Goal: Transaction & Acquisition: Purchase product/service

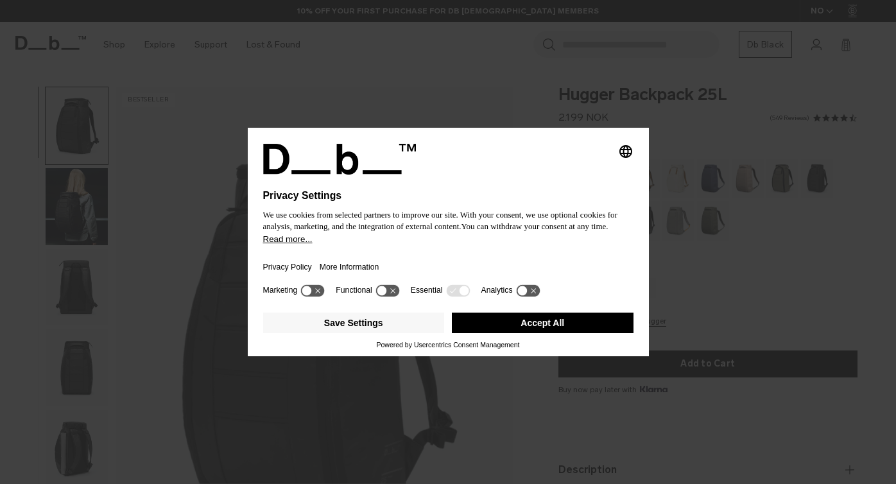
click at [562, 177] on div at bounding box center [448, 182] width 370 height 15
click at [628, 144] on icon "Select language" at bounding box center [625, 151] width 15 height 15
click at [546, 97] on div "Privacy Settings We use cookies from selected partners to improve our site. Wit…" at bounding box center [448, 242] width 896 height 484
click at [571, 324] on button "Accept All" at bounding box center [543, 323] width 182 height 21
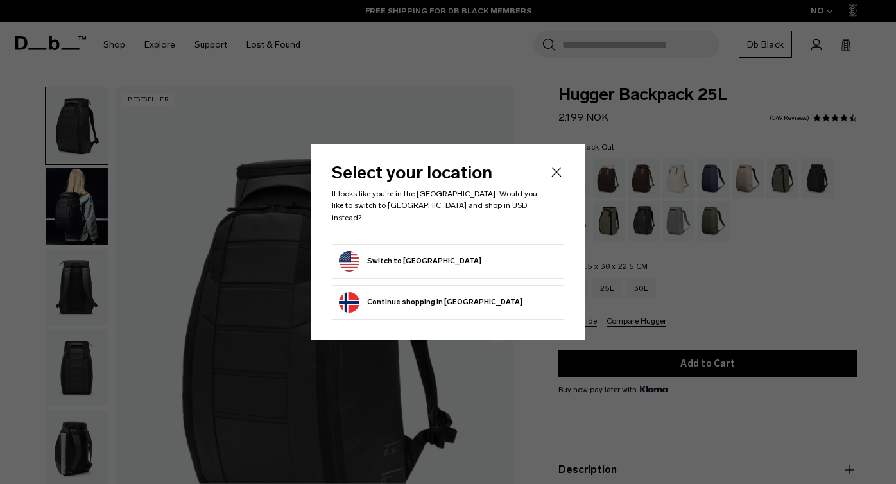
click at [534, 257] on form "Switch to United States" at bounding box center [448, 261] width 218 height 21
click at [414, 251] on button "Switch to United States" at bounding box center [410, 261] width 143 height 21
click at [413, 252] on button "Switch to United States" at bounding box center [410, 261] width 143 height 21
click at [331, 255] on div "Select your location It looks like you're in the United States. Would you like …" at bounding box center [448, 242] width 274 height 196
click at [353, 254] on button "Switch to United States" at bounding box center [410, 261] width 143 height 21
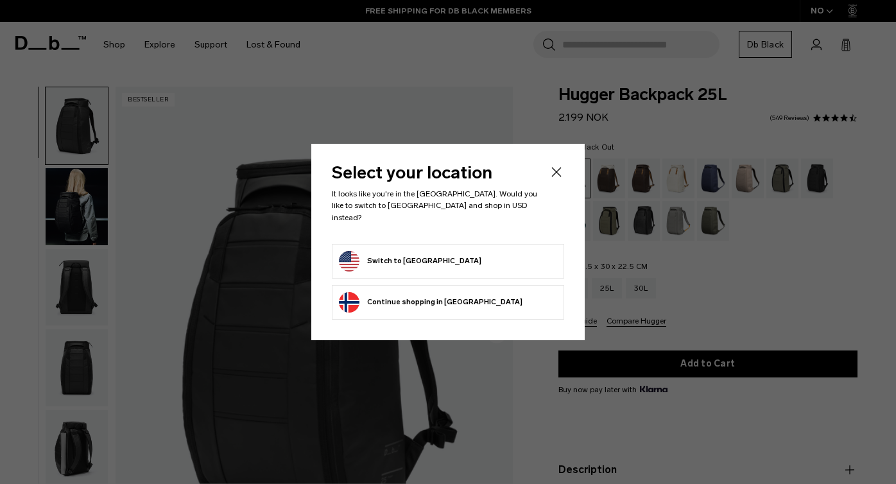
click at [353, 254] on button "Switch to United States" at bounding box center [410, 261] width 143 height 21
click at [557, 171] on icon "Close" at bounding box center [556, 171] width 15 height 15
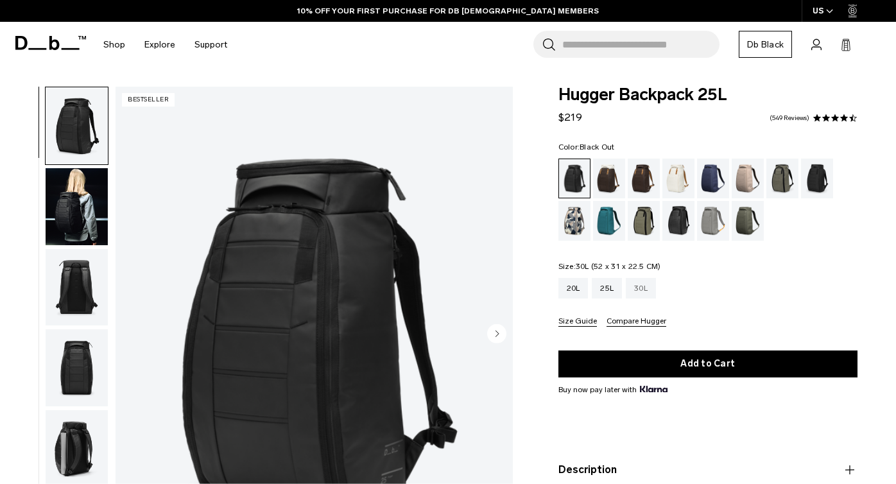
click at [641, 285] on div "30L" at bounding box center [641, 288] width 30 height 21
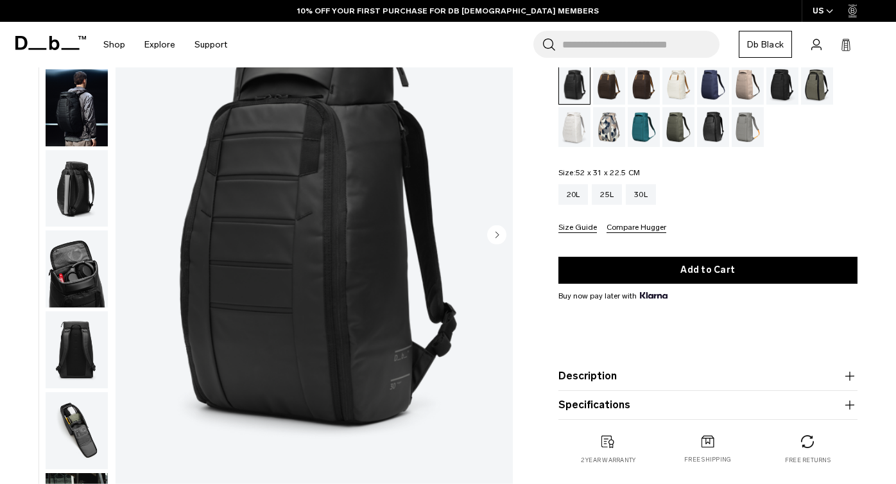
scroll to position [99, 0]
click at [77, 268] on img "button" at bounding box center [77, 269] width 62 height 77
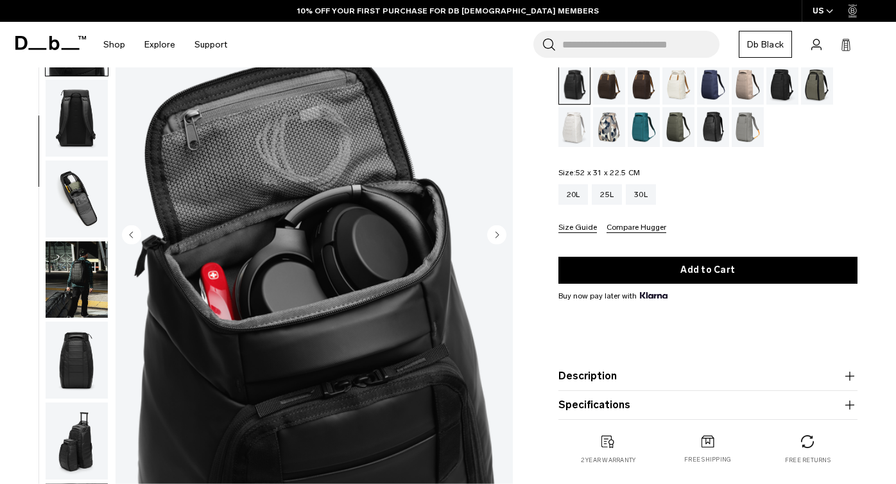
scroll to position [242, 0]
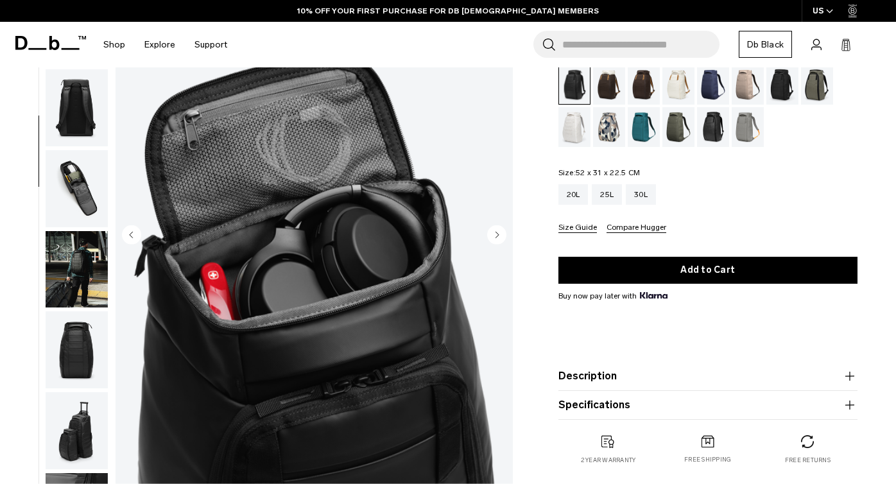
click at [77, 268] on img "button" at bounding box center [77, 269] width 62 height 77
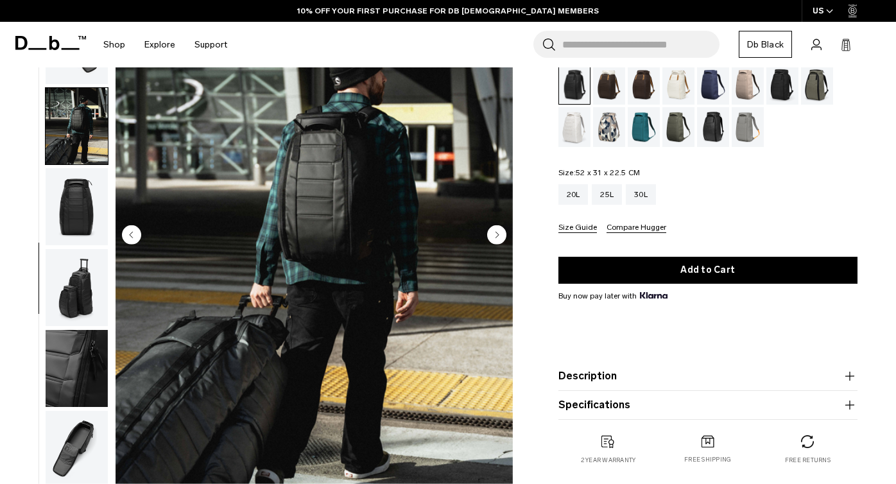
scroll to position [389, 0]
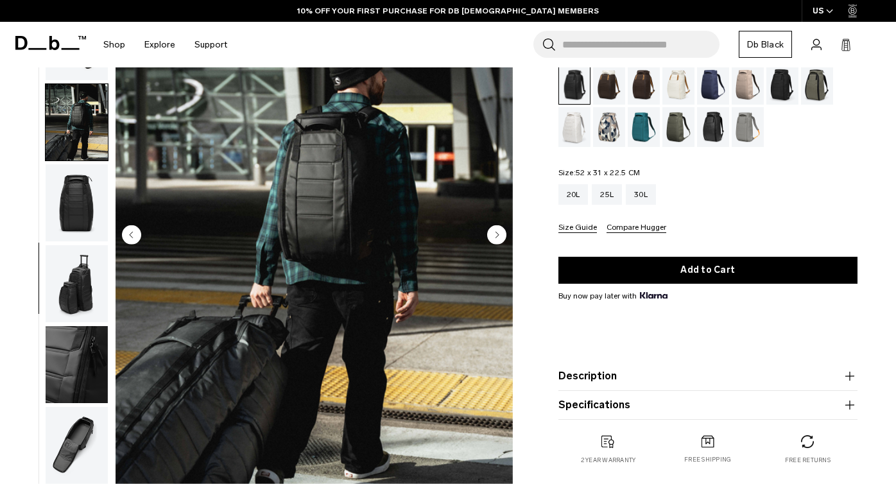
click at [77, 277] on img "button" at bounding box center [77, 283] width 62 height 77
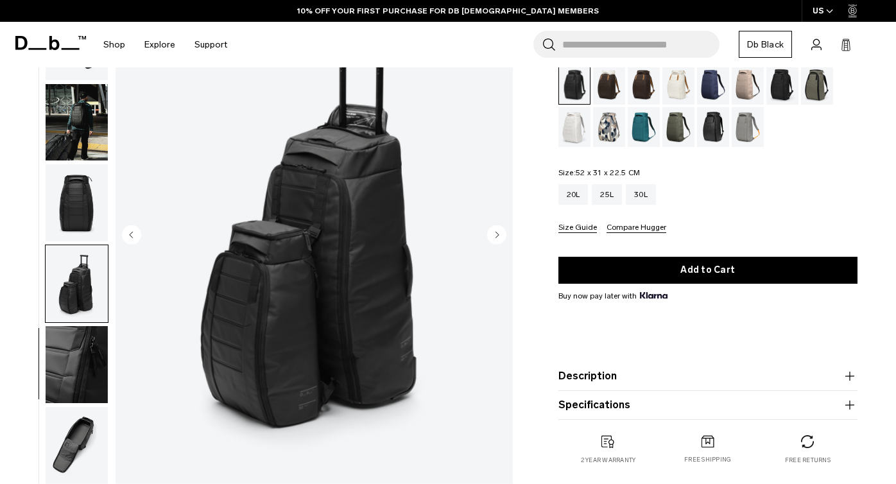
click at [74, 308] on img "button" at bounding box center [77, 283] width 62 height 77
click at [73, 350] on img "button" at bounding box center [77, 364] width 62 height 77
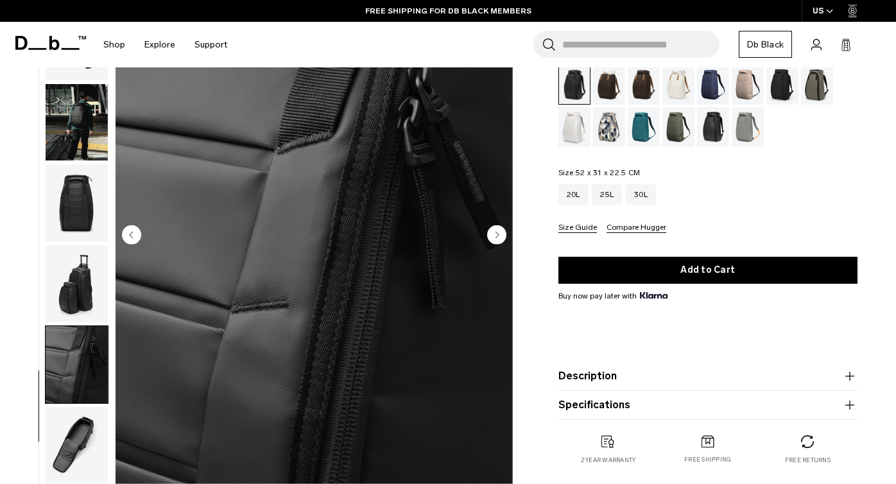
click at [73, 381] on img "button" at bounding box center [77, 364] width 62 height 77
click at [76, 403] on button "button" at bounding box center [77, 365] width 64 height 78
click at [81, 425] on img "button" at bounding box center [77, 445] width 62 height 77
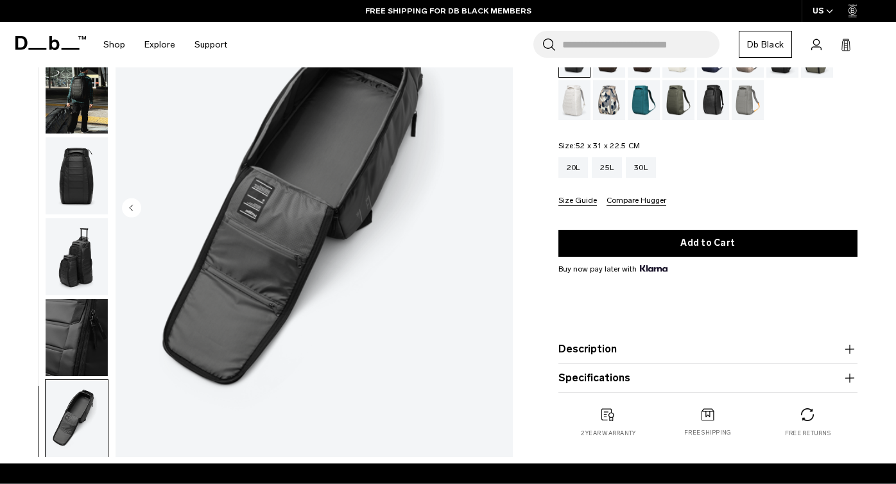
scroll to position [15, 0]
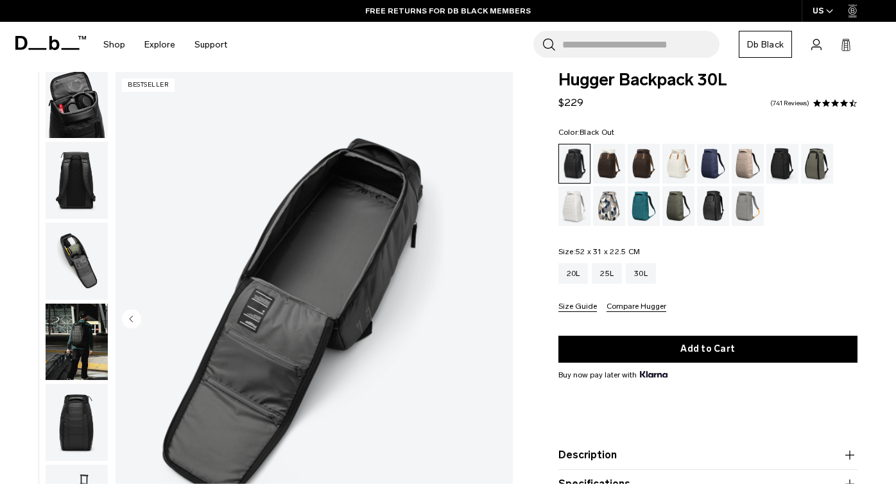
click at [80, 383] on button "button" at bounding box center [77, 422] width 64 height 78
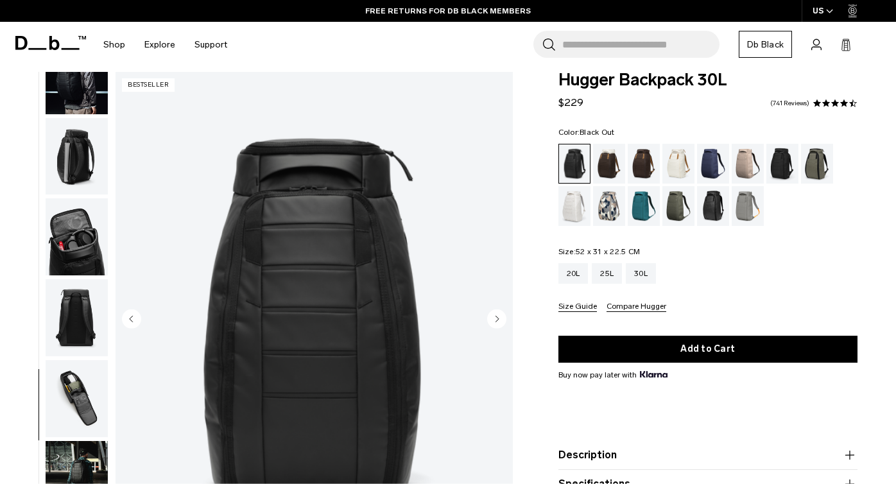
click at [107, 125] on img "button" at bounding box center [77, 156] width 62 height 77
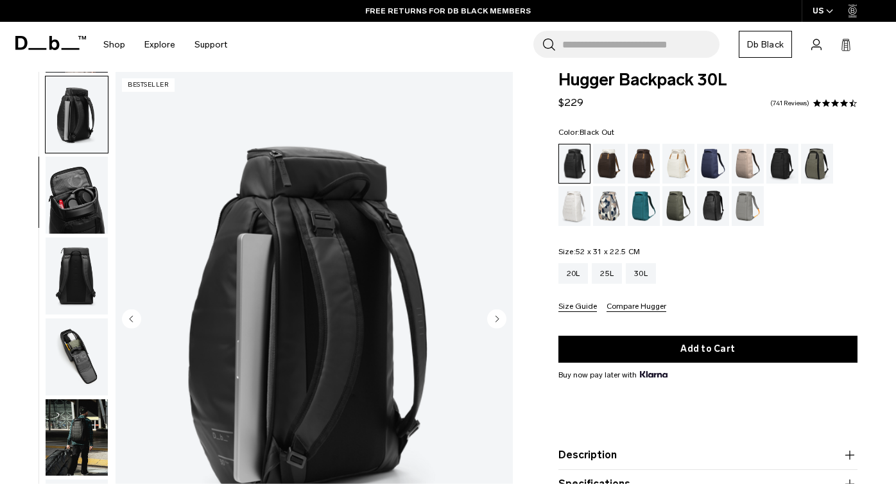
scroll to position [162, 0]
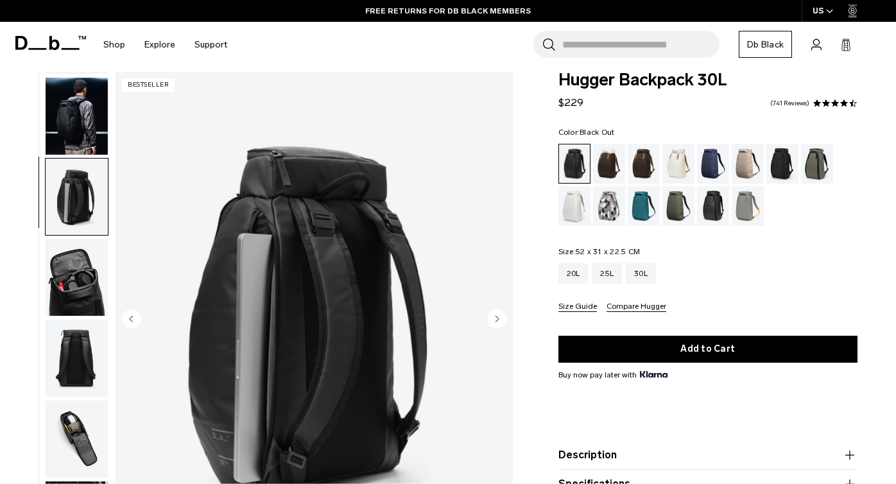
click at [97, 122] on img "button" at bounding box center [77, 116] width 62 height 77
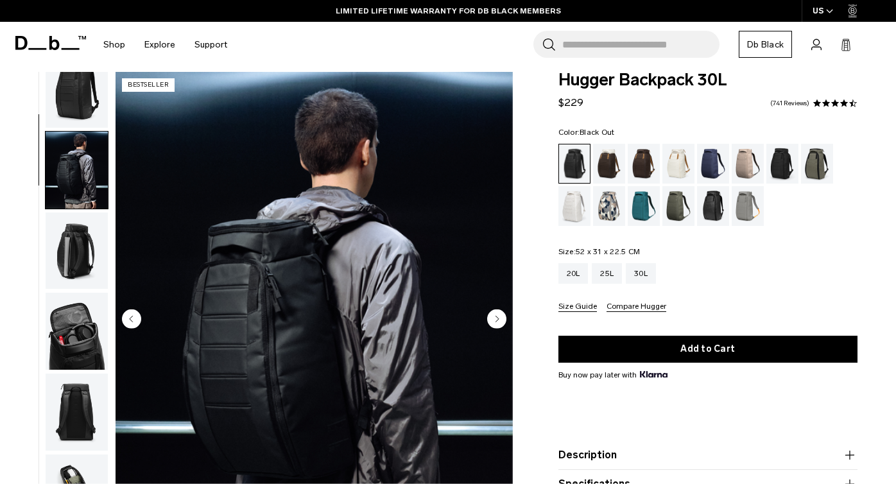
scroll to position [19, 0]
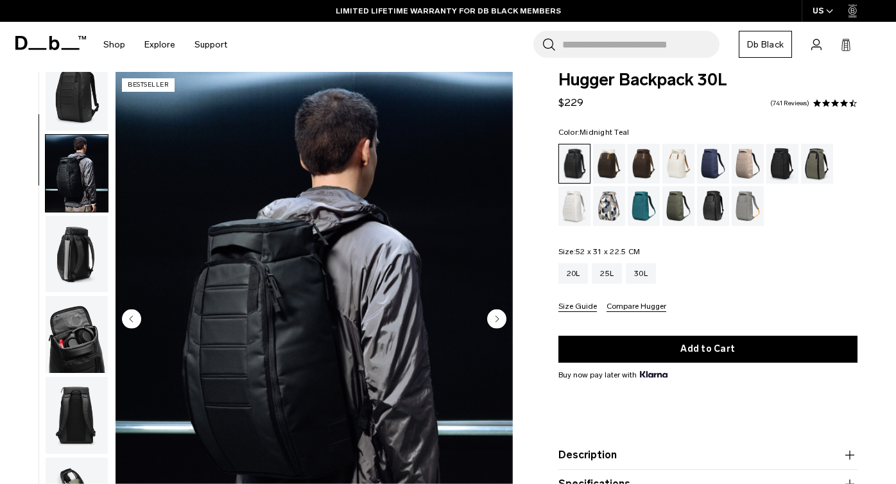
click at [648, 208] on div "Midnight Teal" at bounding box center [644, 206] width 33 height 40
